Goal: Transaction & Acquisition: Purchase product/service

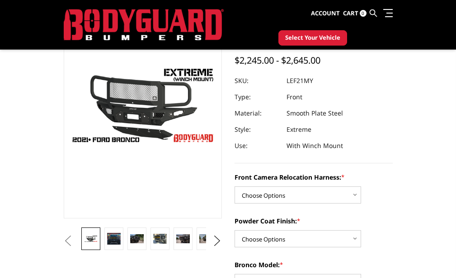
scroll to position [126, 0]
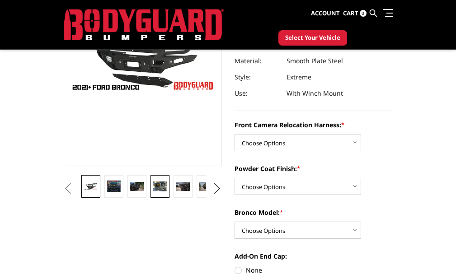
click at [153, 185] on img at bounding box center [159, 187] width 13 height 10
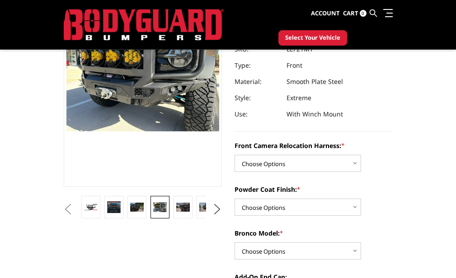
scroll to position [102, 0]
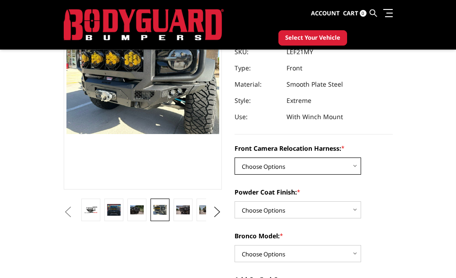
click at [234, 165] on select "Choose Options Without Front Camera Relocation Harness With Front Camera Reloca…" at bounding box center [297, 166] width 126 height 17
select select "4022"
click at [234, 158] on select "Choose Options Without Front Camera Relocation Harness With Front Camera Reloca…" at bounding box center [297, 166] width 126 height 17
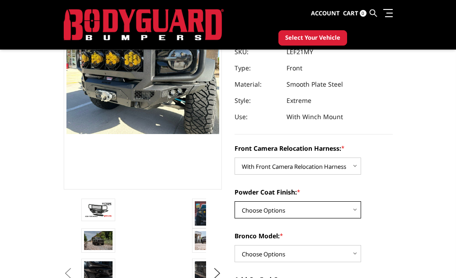
click at [234, 207] on select "Choose Options Textured Black Powder Coat Bare Metal" at bounding box center [297, 209] width 126 height 17
select select "4021"
click at [234, 201] on select "Choose Options Textured Black Powder Coat Bare Metal" at bounding box center [297, 209] width 126 height 17
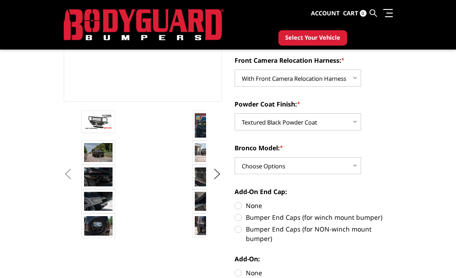
scroll to position [195, 0]
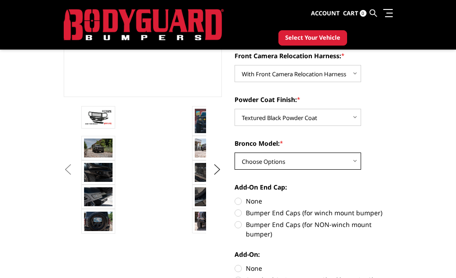
click at [234, 164] on select "Choose Options Raptor Base/Badlands/Wildtrak/etc." at bounding box center [297, 161] width 126 height 17
select select "4018"
click at [234, 153] on select "Choose Options Raptor Base/Badlands/Wildtrak/etc." at bounding box center [297, 161] width 126 height 17
click at [234, 214] on label "Bumper End Caps (for winch mount bumper)" at bounding box center [313, 212] width 158 height 9
click at [392, 197] on input "Bumper End Caps (for winch mount bumper)" at bounding box center [392, 196] width 0 height 0
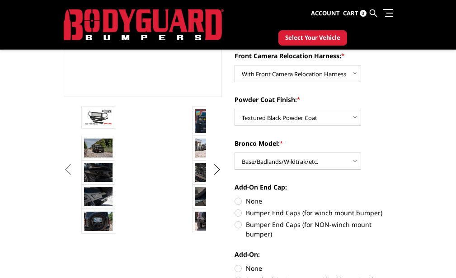
radio input "true"
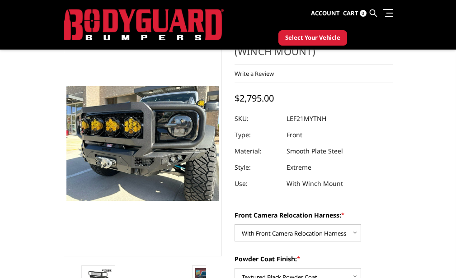
scroll to position [0, 0]
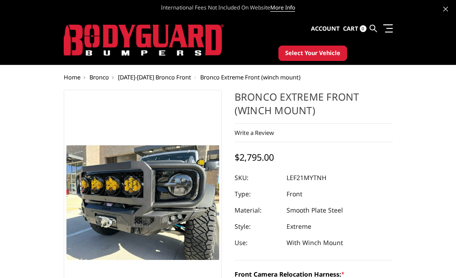
click at [0, 0] on link "Dealers" at bounding box center [0, 0] width 0 height 0
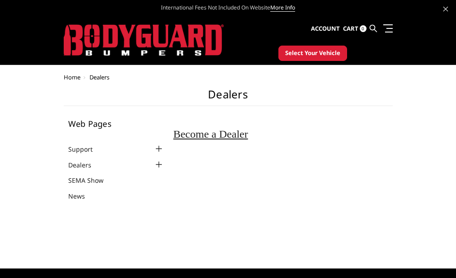
click at [14, 74] on body "International Fees Not Included On Website More Info Home shop all Bronco 2021-…" at bounding box center [228, 257] width 456 height 514
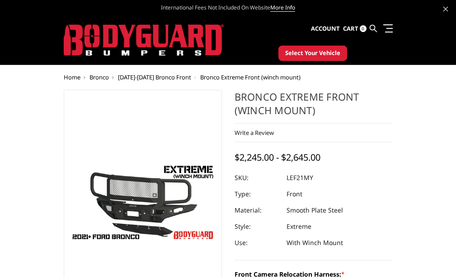
select select "4022"
select select "4021"
select select "4018"
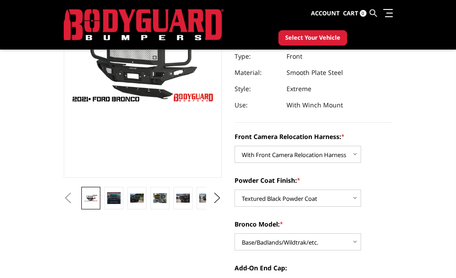
scroll to position [119, 0]
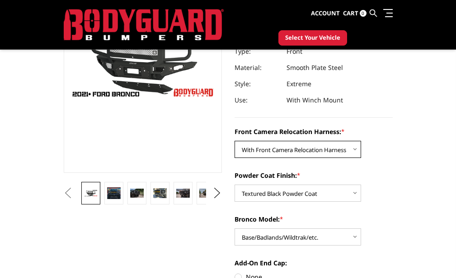
click at [254, 145] on select "Choose Options Without Front Camera Relocation Harness With Front Camera Reloca…" at bounding box center [297, 149] width 126 height 17
click at [234, 141] on select "Choose Options Without Front Camera Relocation Harness With Front Camera Reloca…" at bounding box center [297, 149] width 126 height 17
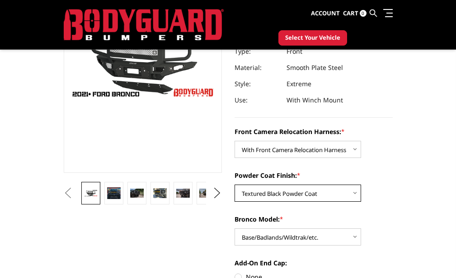
click at [254, 195] on select "Choose Options Textured Black Powder Coat Bare Metal" at bounding box center [297, 193] width 126 height 17
click at [234, 185] on select "Choose Options Textured Black Powder Coat Bare Metal" at bounding box center [297, 193] width 126 height 17
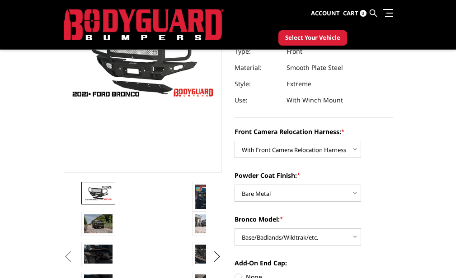
click at [84, 195] on img at bounding box center [98, 193] width 28 height 16
click at [84, 188] on img at bounding box center [98, 193] width 28 height 16
click at [234, 198] on select "Choose Options Textured Black Powder Coat Bare Metal" at bounding box center [297, 193] width 126 height 17
select select "4021"
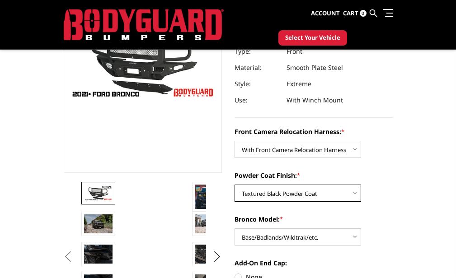
click at [234, 185] on select "Choose Options Textured Black Powder Coat Bare Metal" at bounding box center [297, 193] width 126 height 17
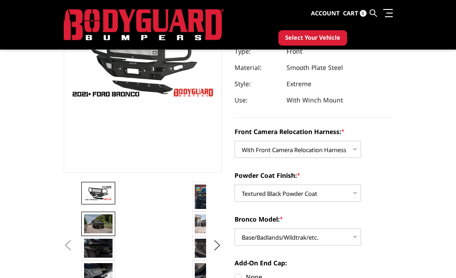
click at [81, 214] on link at bounding box center [98, 224] width 34 height 24
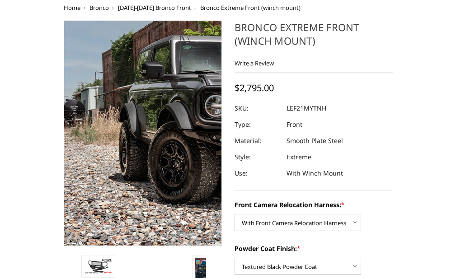
scroll to position [23, 0]
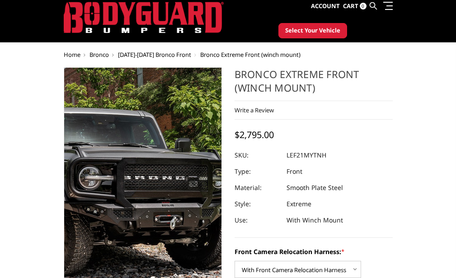
click at [88, 187] on img at bounding box center [113, 177] width 578 height 383
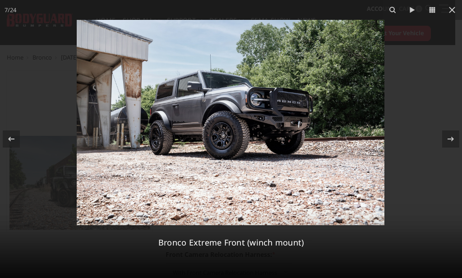
click at [225, 167] on img at bounding box center [231, 123] width 308 height 206
click at [258, 111] on img at bounding box center [231, 123] width 308 height 206
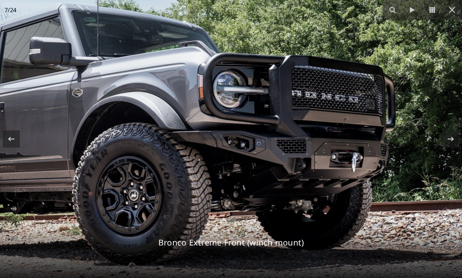
drag, startPoint x: 289, startPoint y: 106, endPoint x: 262, endPoint y: 117, distance: 28.9
click at [262, 117] on img at bounding box center [155, 156] width 898 height 599
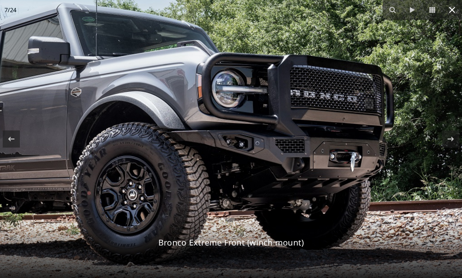
click at [455, 6] on icon at bounding box center [452, 10] width 11 height 11
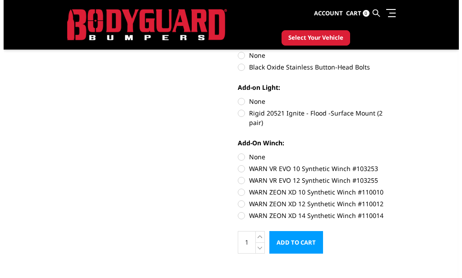
scroll to position [481, 0]
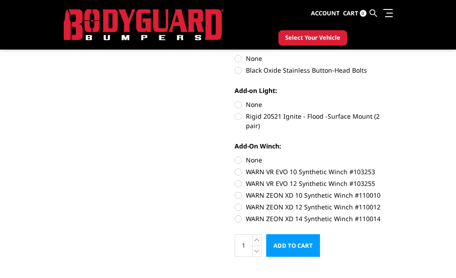
click at [234, 153] on div "Add-On Winch: None WARN VR EVO 10 Synthetic Winch #103253 WARN VR EVO 12 Synthe…" at bounding box center [313, 181] width 158 height 80
click at [234, 123] on label "Rigid 20521 Ignite - Flood -Surface Mount (2 pair)" at bounding box center [313, 121] width 158 height 19
click at [392, 100] on input "Rigid 20521 Ignite - Flood -Surface Mount (2 pair)" at bounding box center [392, 100] width 0 height 0
radio input "true"
click at [234, 117] on label "Rigid 20521 Ignite - Flood -Surface Mount (2 pair)" at bounding box center [313, 121] width 158 height 19
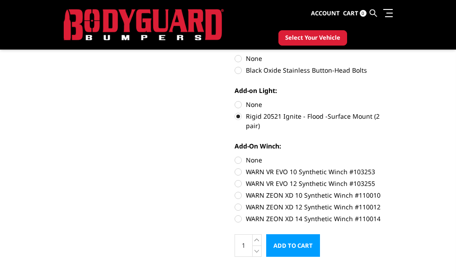
click at [392, 100] on input "Rigid 20521 Ignite - Flood -Surface Mount (2 pair)" at bounding box center [392, 100] width 0 height 0
click at [234, 117] on label "Rigid 20521 Ignite - Flood -Surface Mount (2 pair)" at bounding box center [313, 121] width 158 height 19
click at [392, 100] on input "Rigid 20521 Ignite - Flood -Surface Mount (2 pair)" at bounding box center [392, 100] width 0 height 0
click at [234, 117] on label "Rigid 20521 Ignite - Flood -Surface Mount (2 pair)" at bounding box center [313, 121] width 158 height 19
click at [392, 100] on input "Rigid 20521 Ignite - Flood -Surface Mount (2 pair)" at bounding box center [392, 100] width 0 height 0
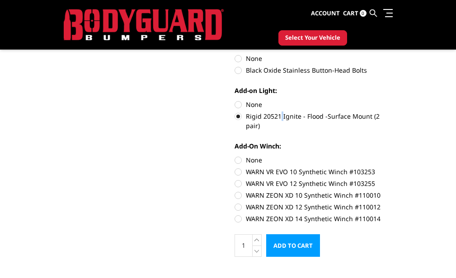
click at [266, 243] on input "Add to Cart" at bounding box center [293, 245] width 54 height 23
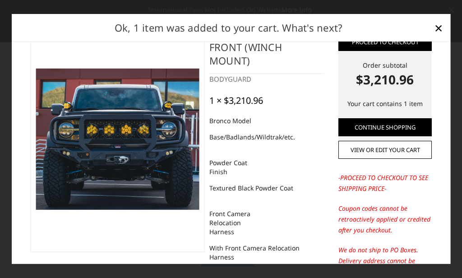
scroll to position [0, 0]
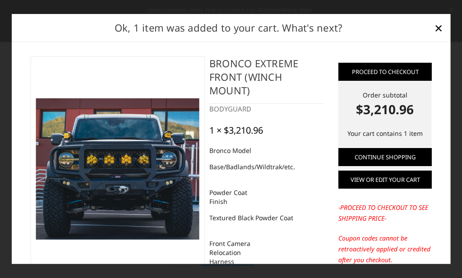
click at [367, 174] on link "View or edit your cart" at bounding box center [385, 180] width 93 height 18
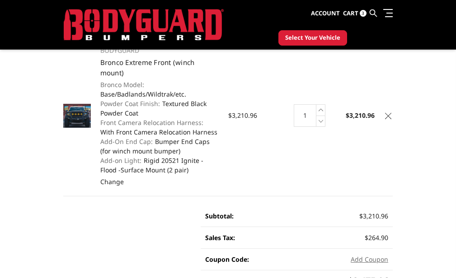
scroll to position [82, 0]
click at [325, 115] on icon at bounding box center [320, 120] width 9 height 11
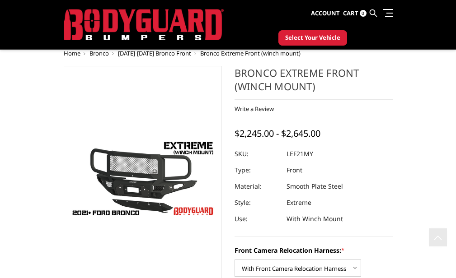
select select "4022"
select select "4021"
select select "4018"
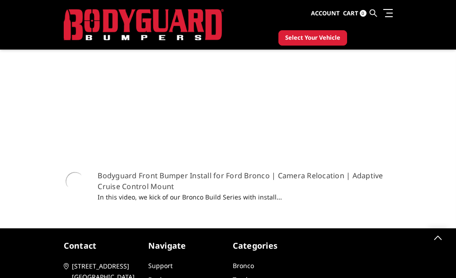
scroll to position [481, 0]
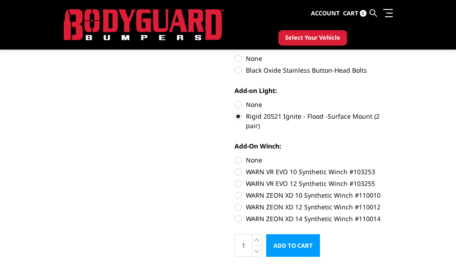
click at [234, 112] on label "Rigid 20521 Ignite - Flood -Surface Mount (2 pair)" at bounding box center [313, 121] width 158 height 19
click at [392, 100] on input "Rigid 20521 Ignite - Flood -Surface Mount (2 pair)" at bounding box center [392, 100] width 0 height 0
click at [234, 116] on label "Rigid 20521 Ignite - Flood -Surface Mount (2 pair)" at bounding box center [313, 121] width 158 height 19
click at [392, 100] on input "Rigid 20521 Ignite - Flood -Surface Mount (2 pair)" at bounding box center [392, 100] width 0 height 0
click at [234, 106] on label "None" at bounding box center [313, 104] width 158 height 9
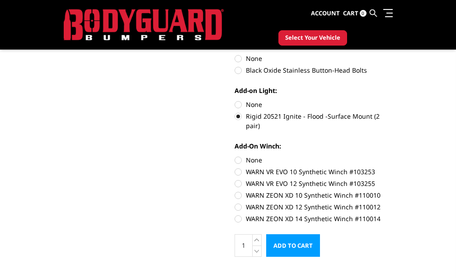
click at [234, 100] on input "None" at bounding box center [234, 100] width 0 height 0
radio input "true"
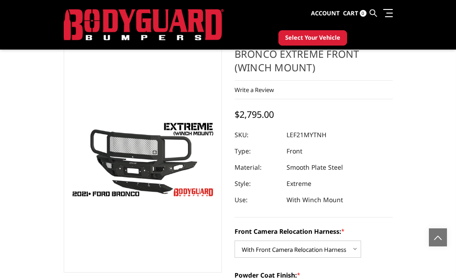
scroll to position [0, 0]
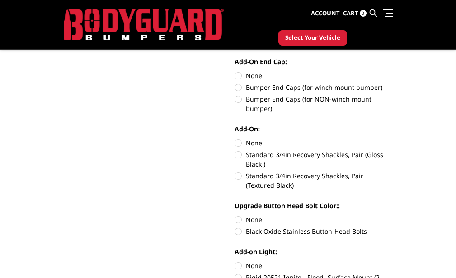
scroll to position [327, 0]
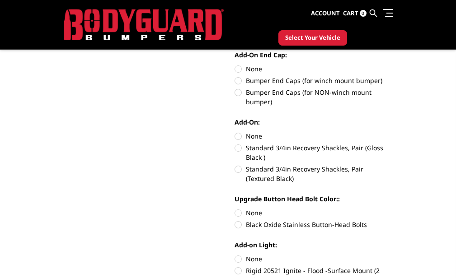
click at [234, 84] on label "Bumper End Caps (for winch mount bumper)" at bounding box center [313, 80] width 158 height 9
click at [392, 65] on input "Bumper End Caps (for winch mount bumper)" at bounding box center [392, 64] width 0 height 0
radio input "true"
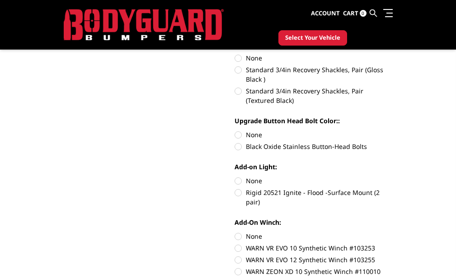
scroll to position [406, 0]
click at [234, 153] on div "Front Camera Relocation Harness: * Choose Options Without Front Camera Relocati…" at bounding box center [313, 69] width 158 height 458
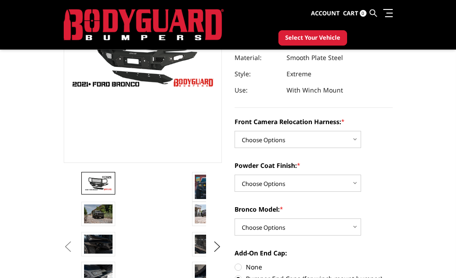
scroll to position [131, 0]
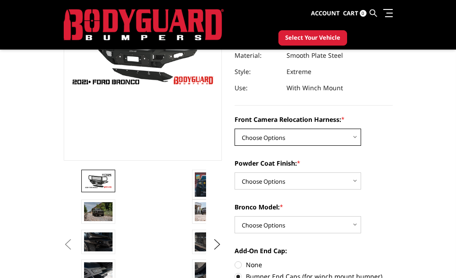
click at [234, 140] on select "Choose Options Without Front Camera Relocation Harness With Front Camera Reloca…" at bounding box center [297, 137] width 126 height 17
select select "4022"
click at [234, 129] on select "Choose Options Without Front Camera Relocation Harness With Front Camera Reloca…" at bounding box center [297, 137] width 126 height 17
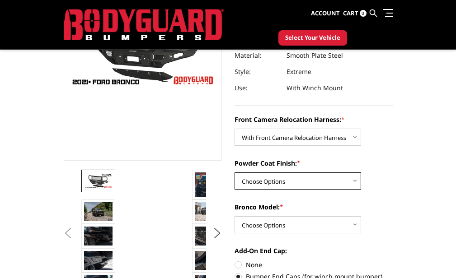
click at [234, 187] on select "Choose Options Textured Black Powder Coat Bare Metal" at bounding box center [297, 181] width 126 height 17
select select "4020"
click at [234, 173] on select "Choose Options Textured Black Powder Coat Bare Metal" at bounding box center [297, 181] width 126 height 17
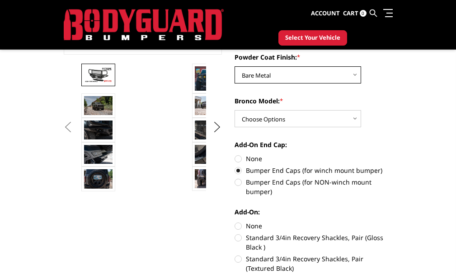
scroll to position [244, 0]
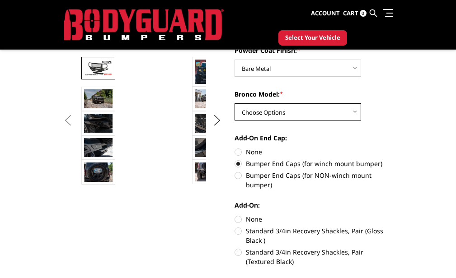
click at [234, 113] on select "Choose Options Raptor Base/Badlands/Wildtrak/etc." at bounding box center [297, 111] width 126 height 17
select select "4018"
click at [234, 103] on select "Choose Options Raptor Base/Badlands/Wildtrak/etc." at bounding box center [297, 111] width 126 height 17
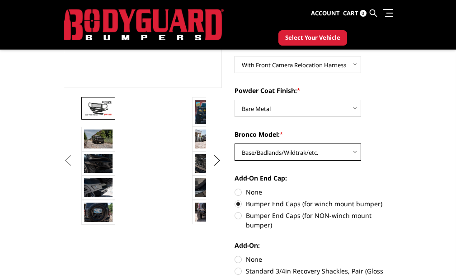
scroll to position [199, 0]
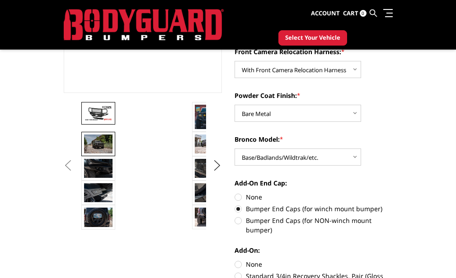
click at [84, 140] on img at bounding box center [98, 144] width 28 height 19
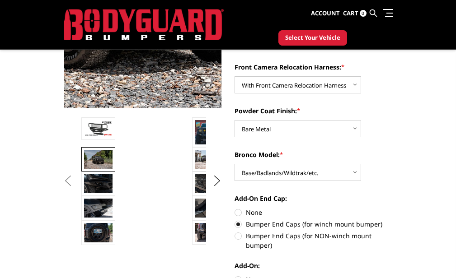
scroll to position [203, 0]
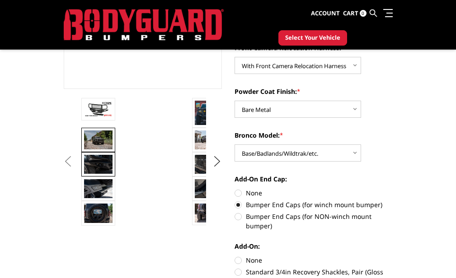
click at [84, 166] on img at bounding box center [98, 164] width 28 height 19
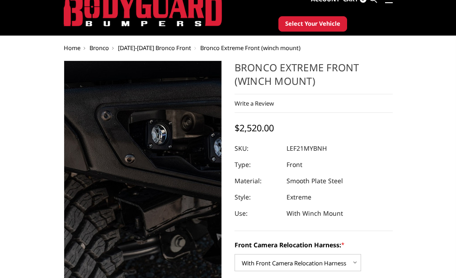
scroll to position [22, 0]
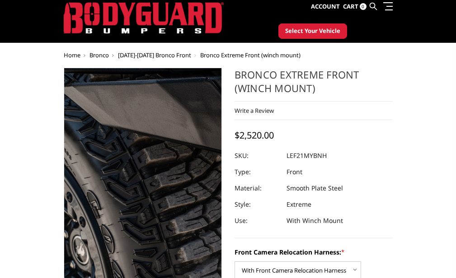
click at [57, 243] on section "Previous Next" at bounding box center [142, 249] width 171 height 363
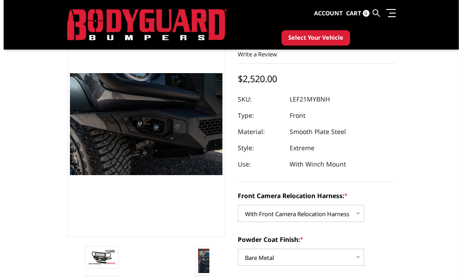
scroll to position [71, 0]
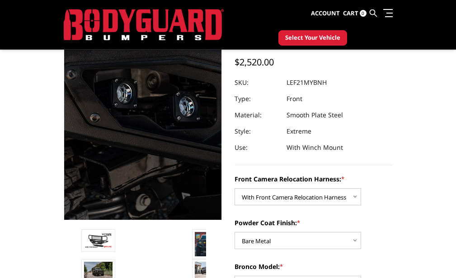
click at [76, 126] on img at bounding box center [148, 95] width 578 height 386
